Goal: Use online tool/utility: Utilize a website feature to perform a specific function

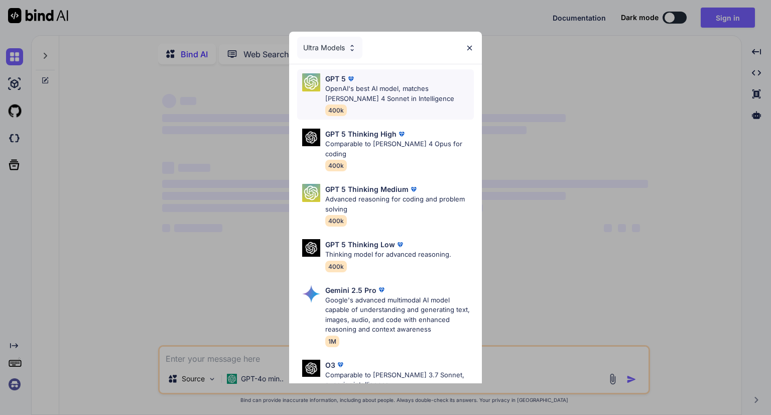
click at [407, 93] on p "OpenAI's best AI model, matches [PERSON_NAME] 4 Sonnet in Intelligence" at bounding box center [399, 94] width 149 height 20
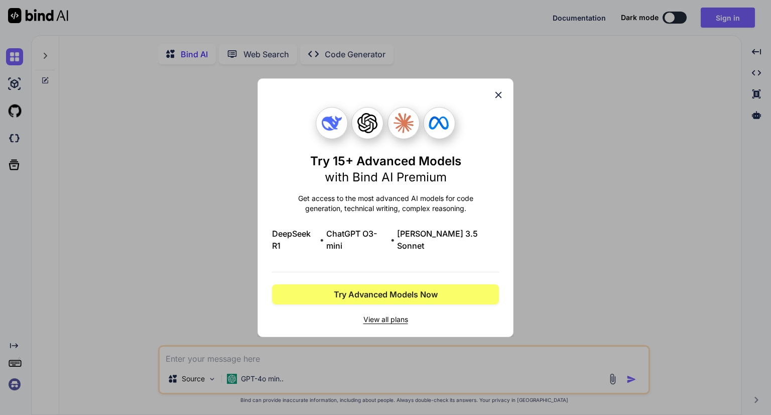
click at [497, 97] on icon at bounding box center [498, 94] width 11 height 11
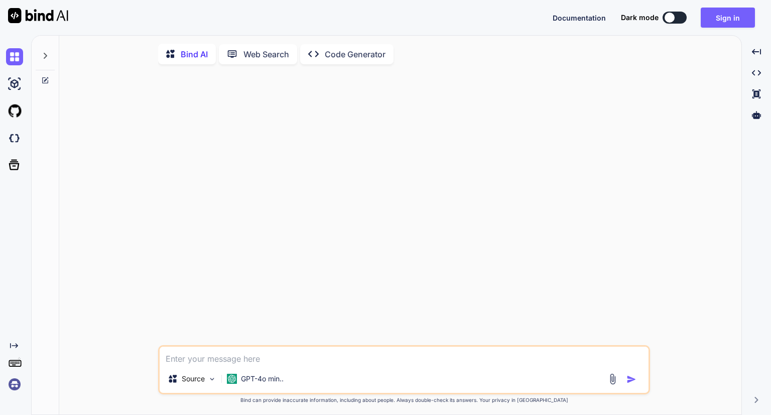
click at [369, 55] on p "Code Generator" at bounding box center [355, 54] width 61 height 12
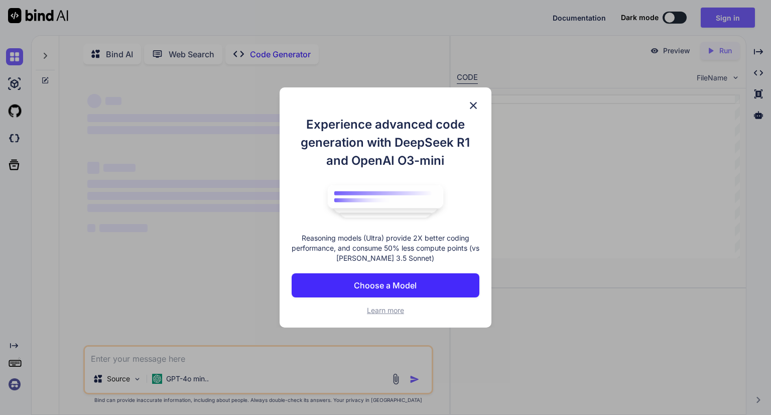
type textarea "x"
click at [476, 107] on img at bounding box center [473, 105] width 12 height 12
